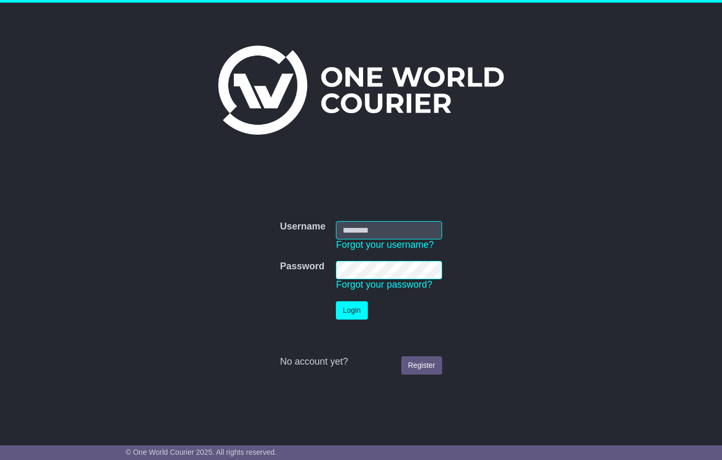
type input "**********"
click at [354, 308] on button "Login" at bounding box center [351, 310] width 31 height 18
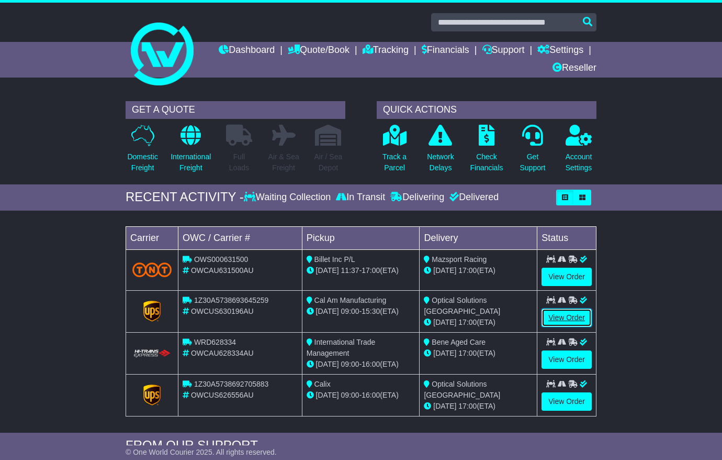
click at [547, 320] on link "View Order" at bounding box center [567, 317] width 50 height 18
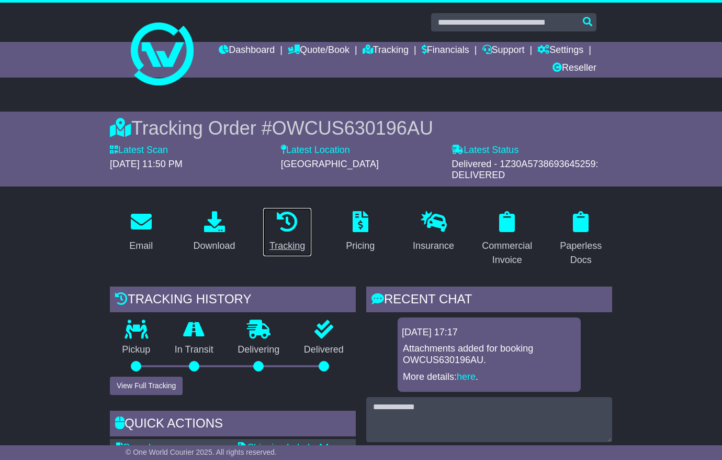
click at [300, 246] on div "Tracking" at bounding box center [288, 246] width 36 height 14
